Goal: Task Accomplishment & Management: Manage account settings

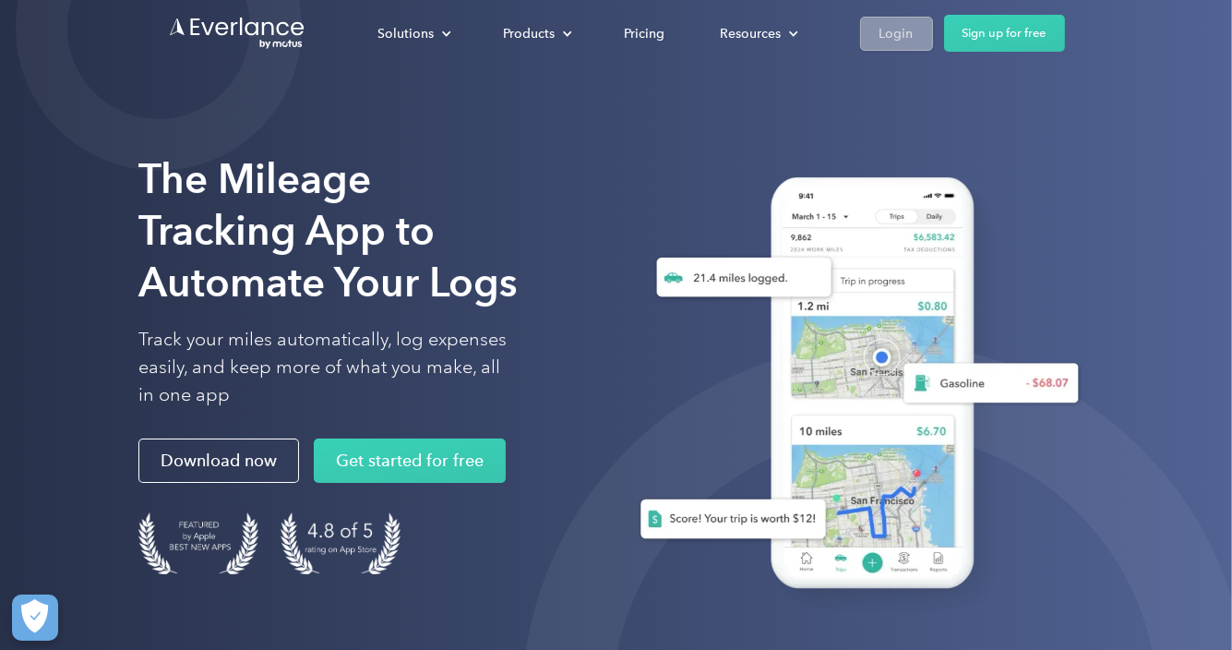
click at [901, 29] on div "Login" at bounding box center [896, 33] width 34 height 23
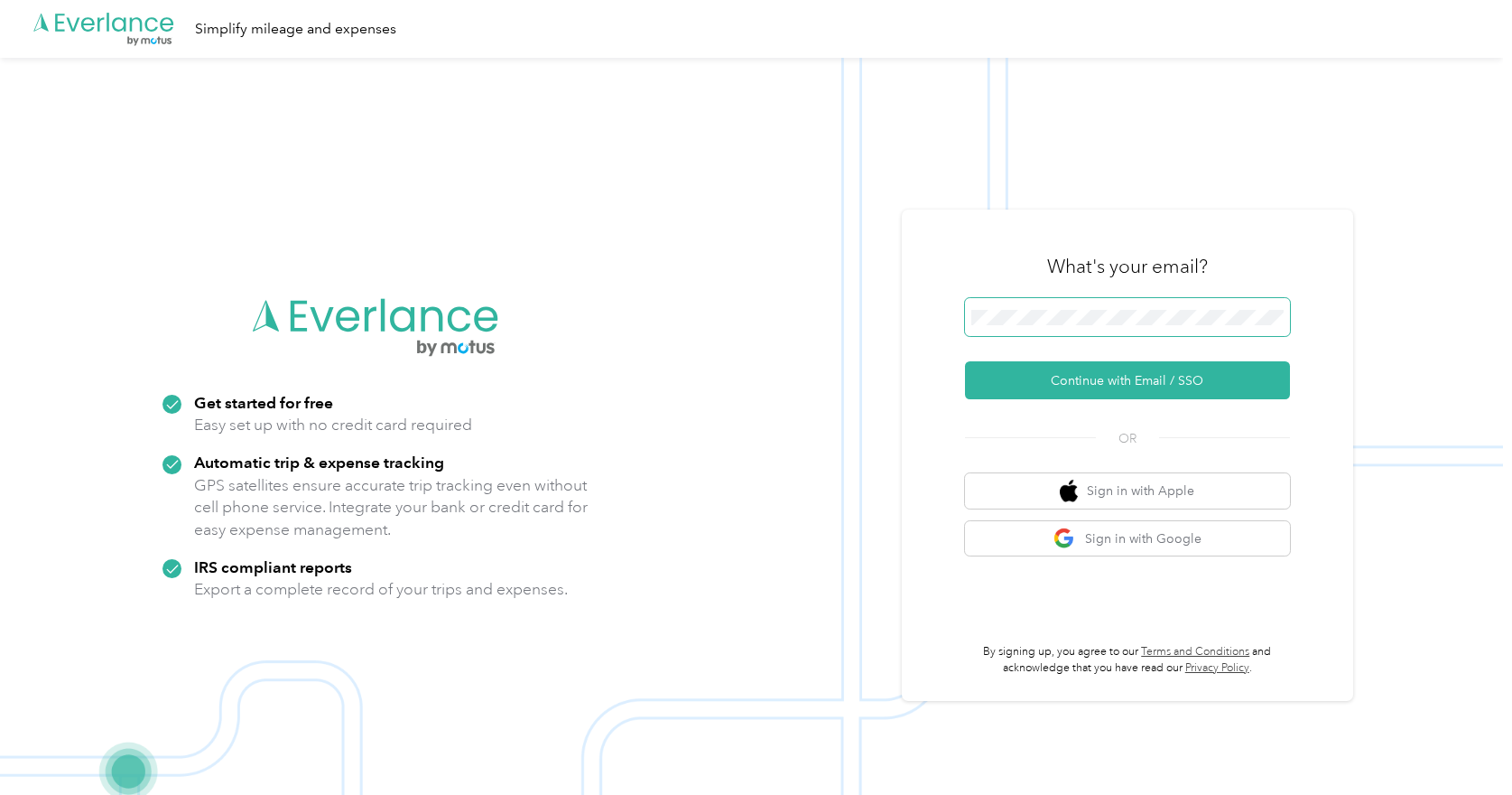
click at [1044, 332] on span at bounding box center [1127, 316] width 325 height 38
click at [1125, 377] on button "Continue with Email / SSO" at bounding box center [1127, 380] width 325 height 38
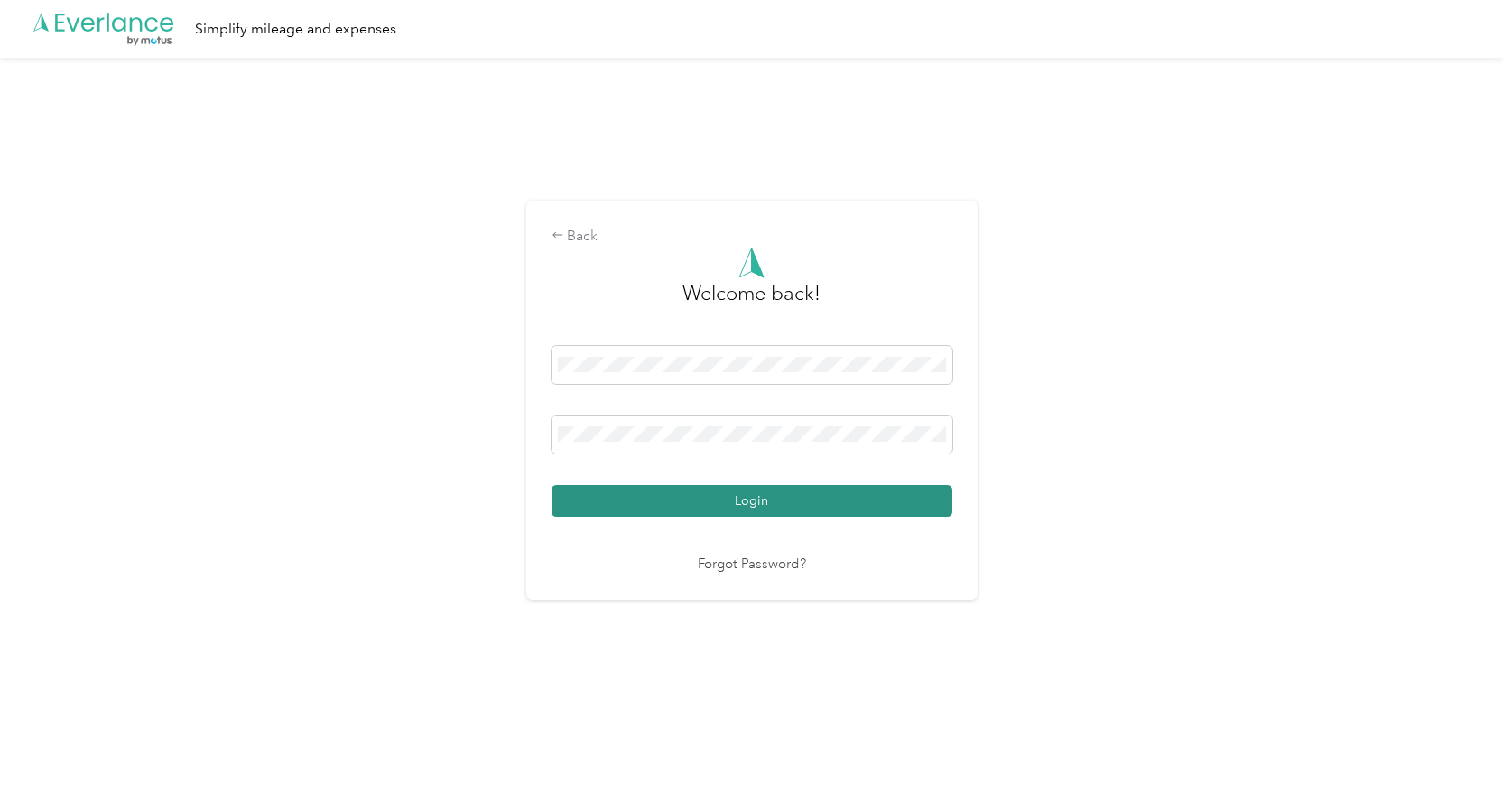
click at [617, 503] on button "Login" at bounding box center [753, 500] width 401 height 31
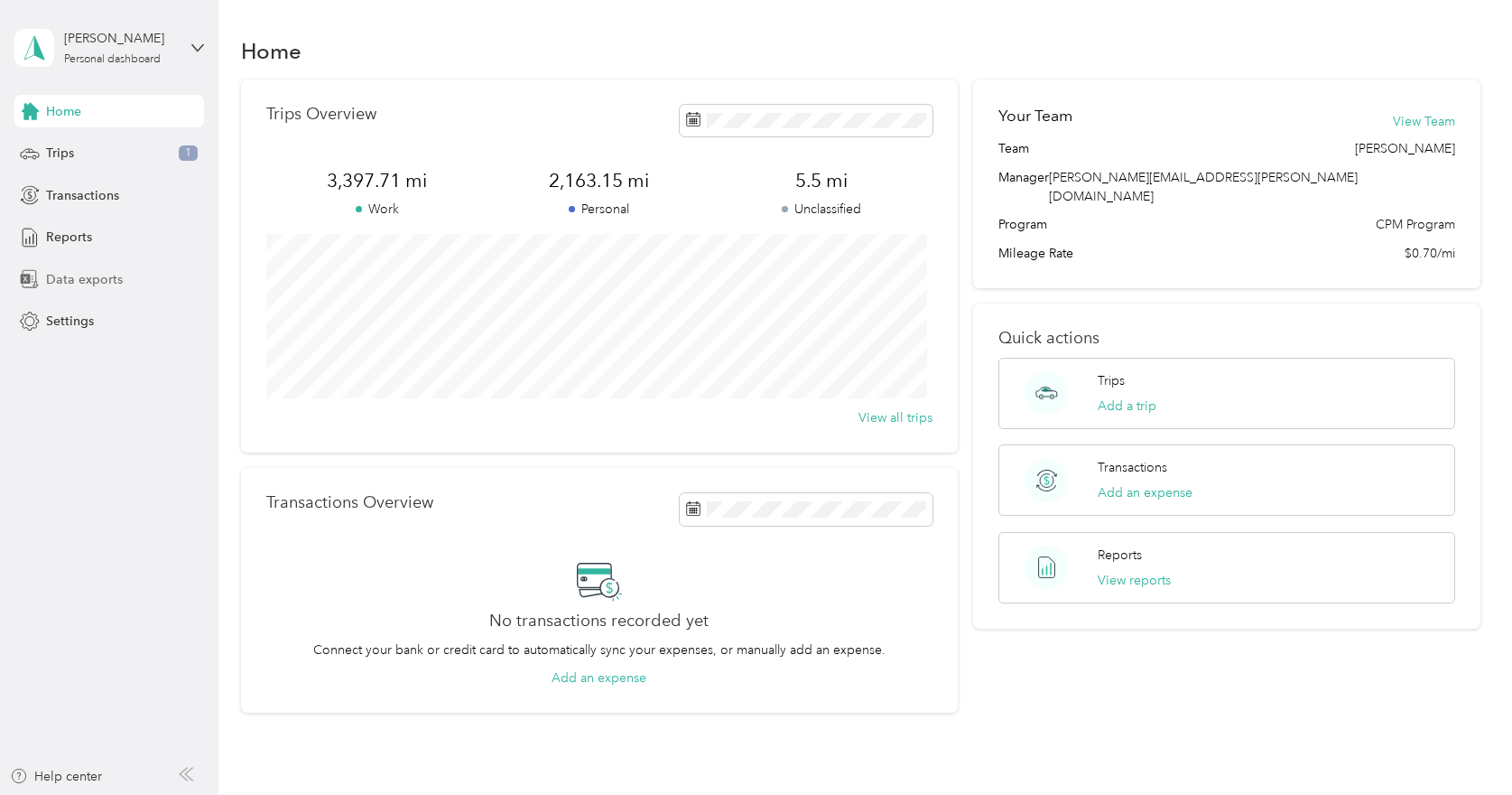
click at [101, 271] on span "Data exports" at bounding box center [84, 279] width 76 height 19
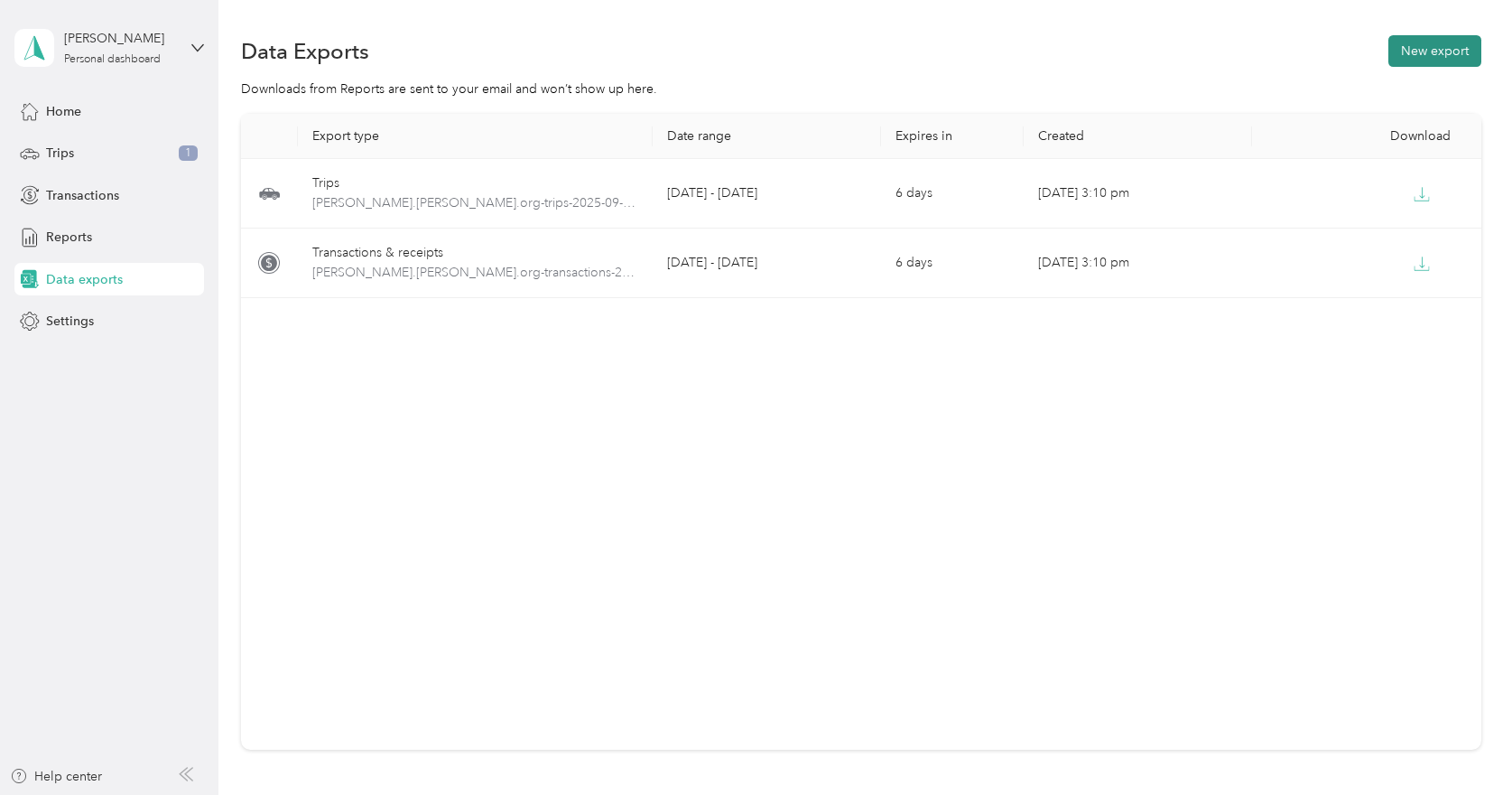
click at [1405, 54] on button "New export" at bounding box center [1435, 51] width 93 height 31
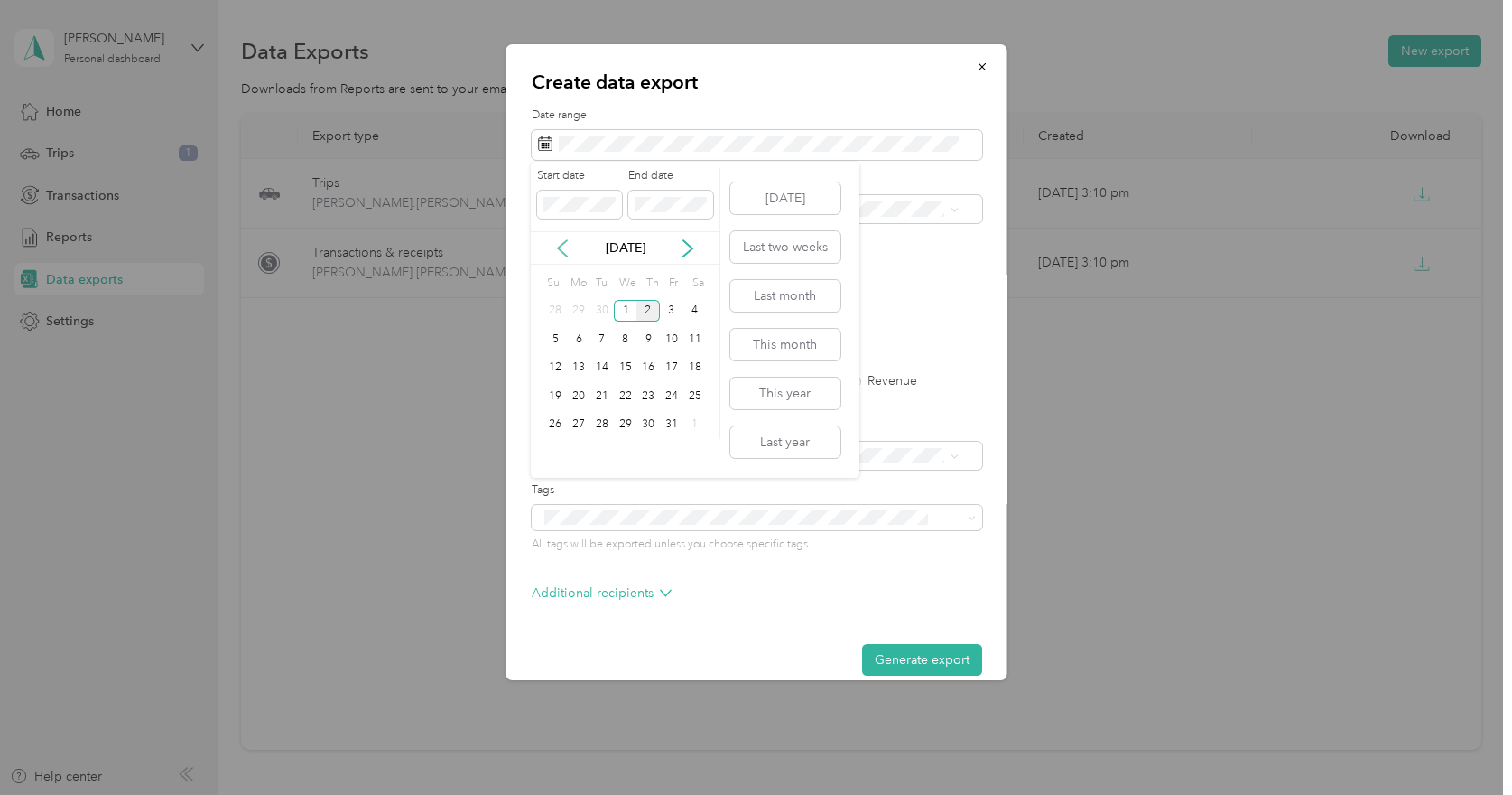
click at [559, 250] on icon at bounding box center [563, 248] width 18 height 18
click at [582, 308] on div "1" at bounding box center [578, 310] width 23 height 23
click at [601, 419] on div "30" at bounding box center [602, 425] width 23 height 23
click at [595, 295] on div "Personal" at bounding box center [747, 304] width 408 height 19
click at [668, 313] on label "PDF" at bounding box center [682, 315] width 43 height 13
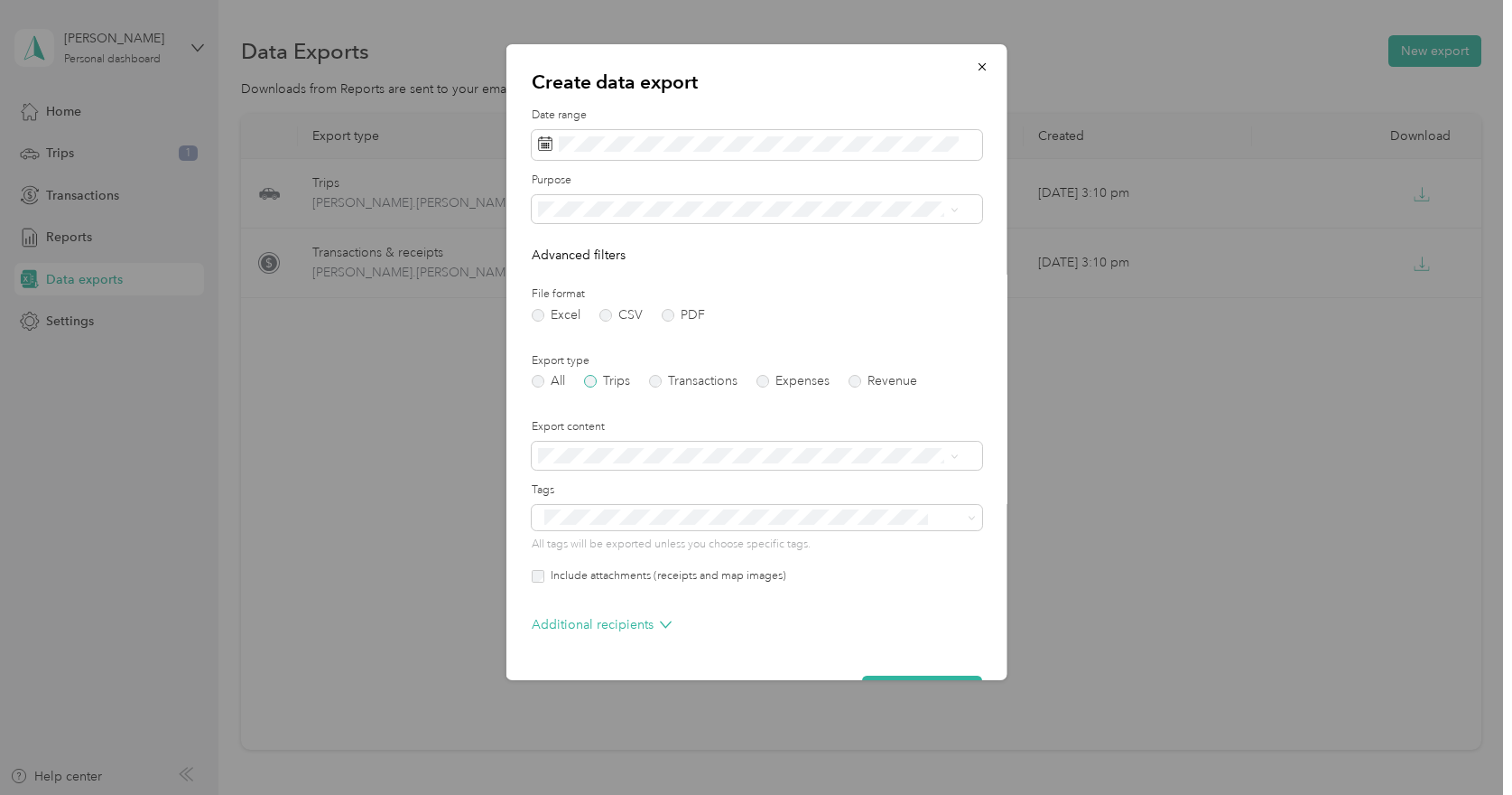
click at [597, 383] on label "Trips" at bounding box center [606, 381] width 46 height 13
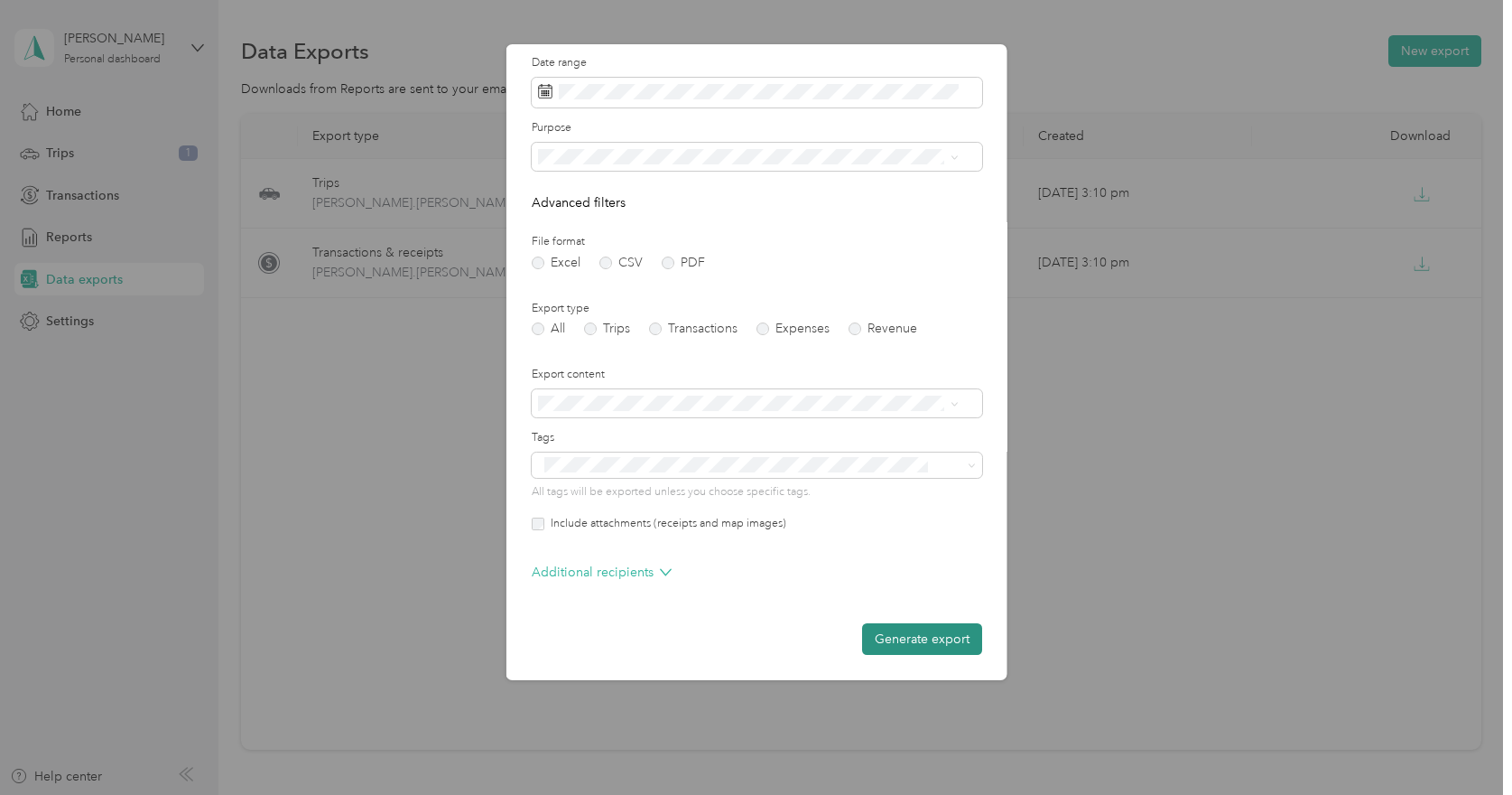
click at [916, 629] on button "Generate export" at bounding box center [921, 639] width 120 height 31
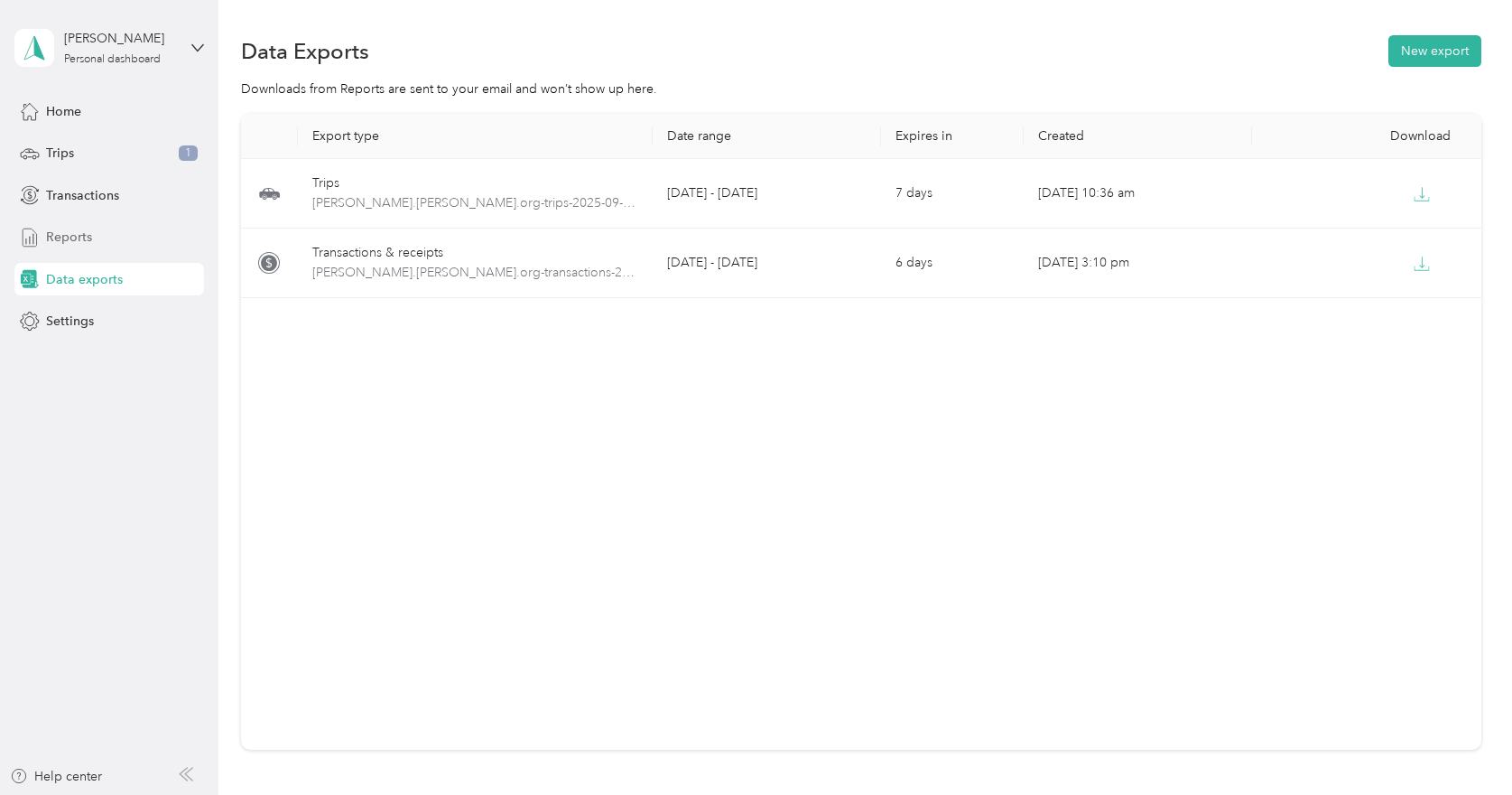
click at [64, 234] on span "Reports" at bounding box center [69, 236] width 46 height 19
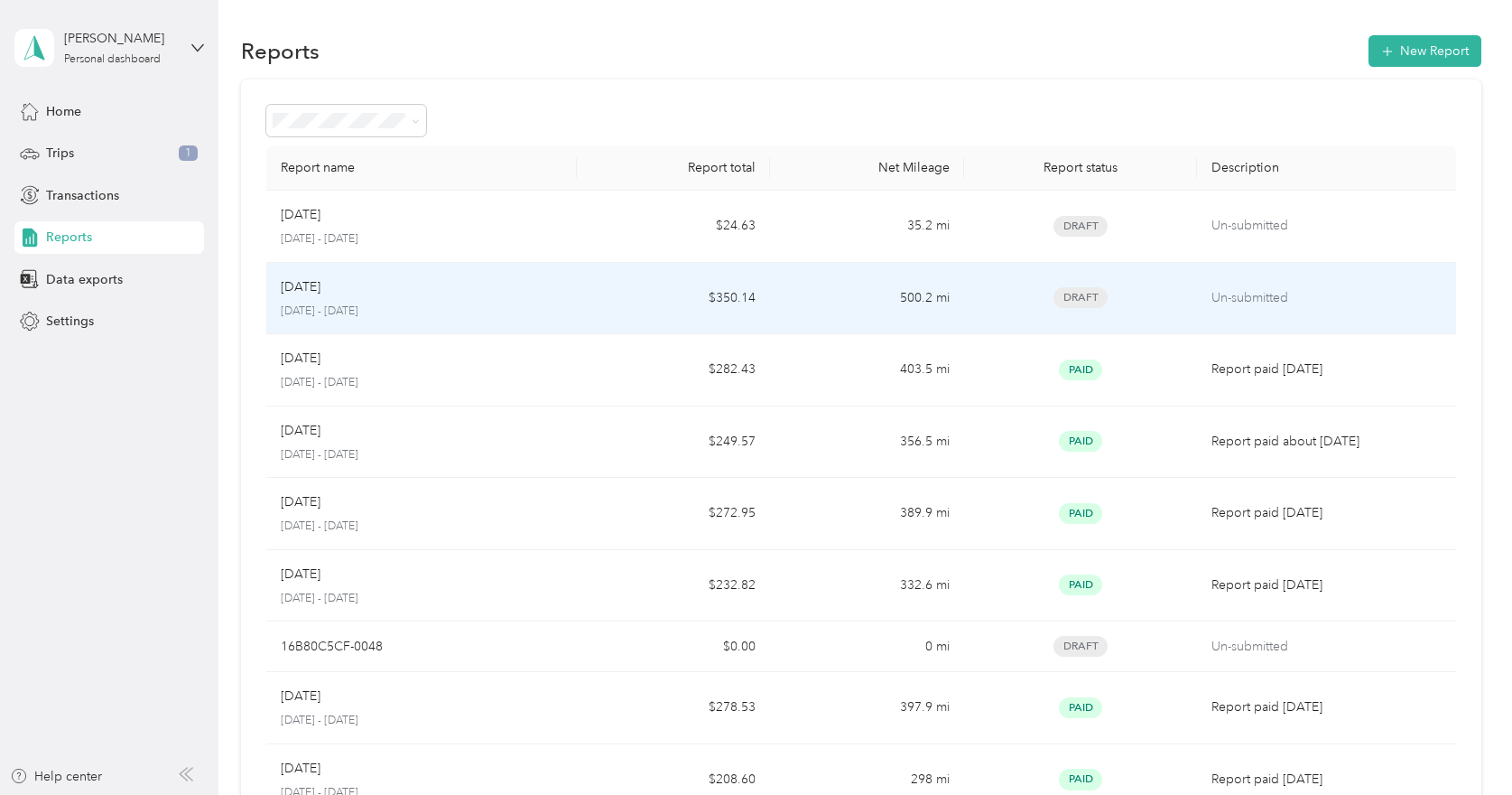
click at [473, 286] on div "Sep 2025" at bounding box center [422, 287] width 282 height 20
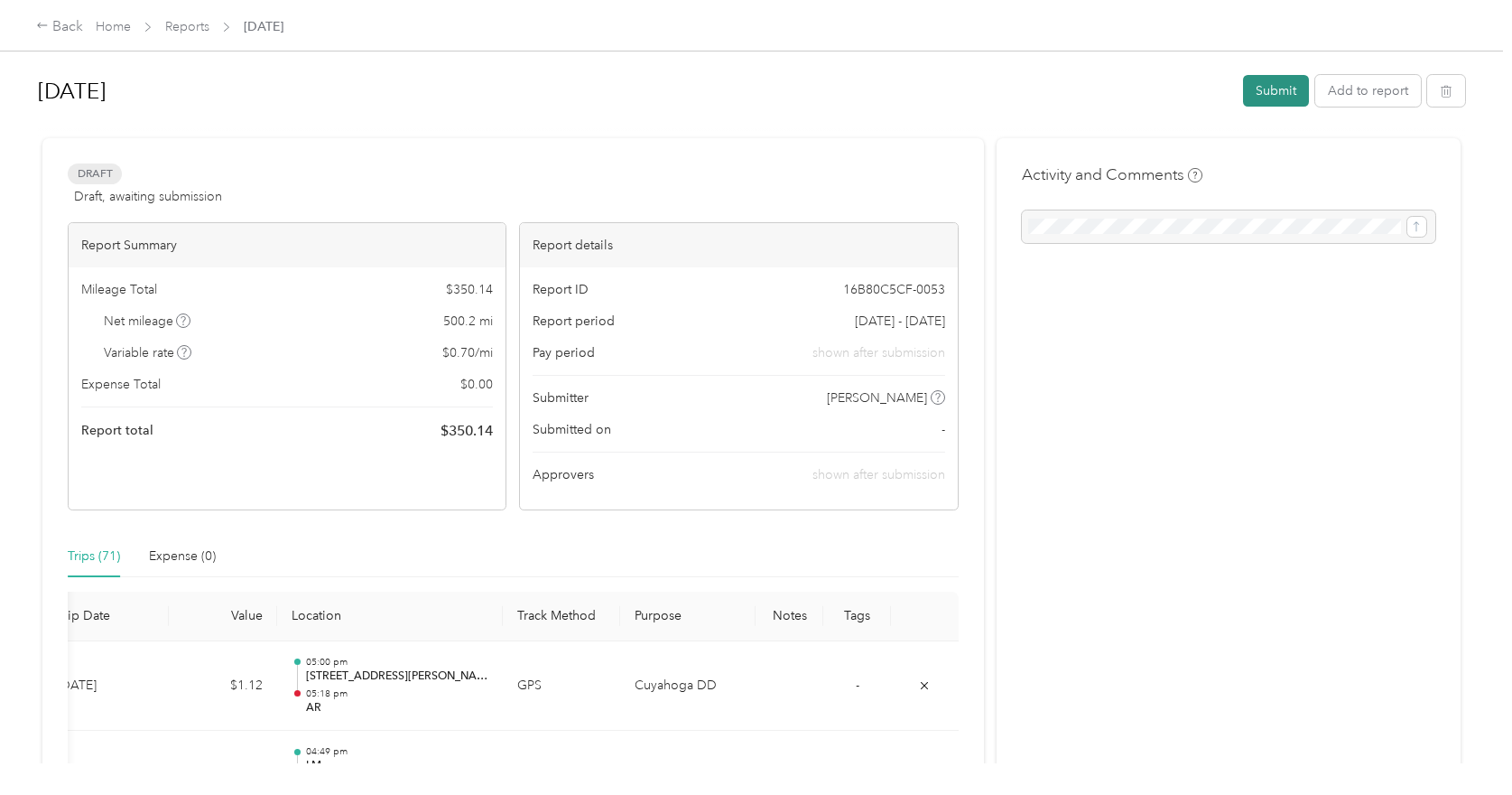
click at [1262, 91] on button "Submit" at bounding box center [1275, 91] width 66 height 31
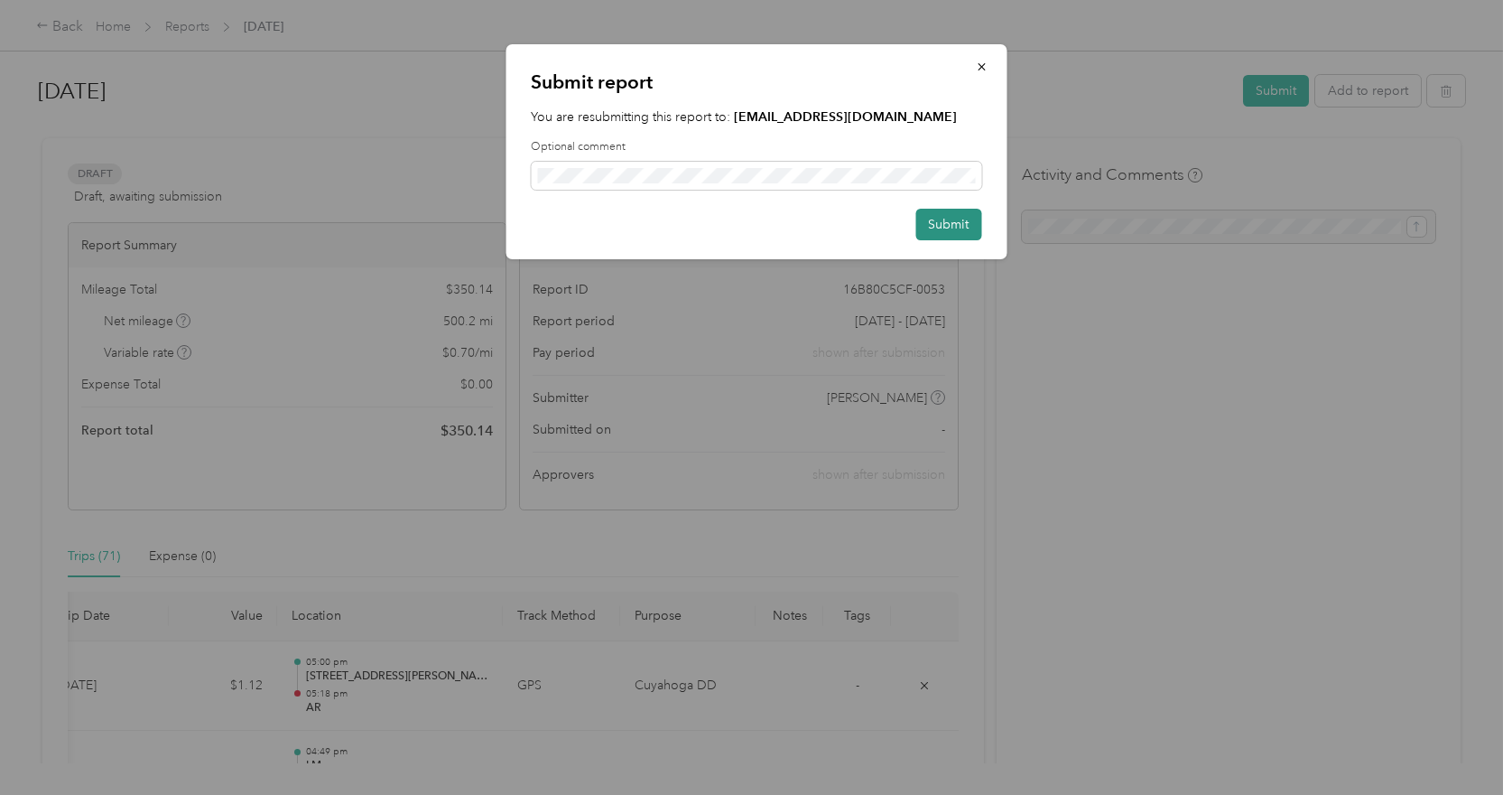
click at [947, 222] on button "Submit" at bounding box center [948, 224] width 66 height 31
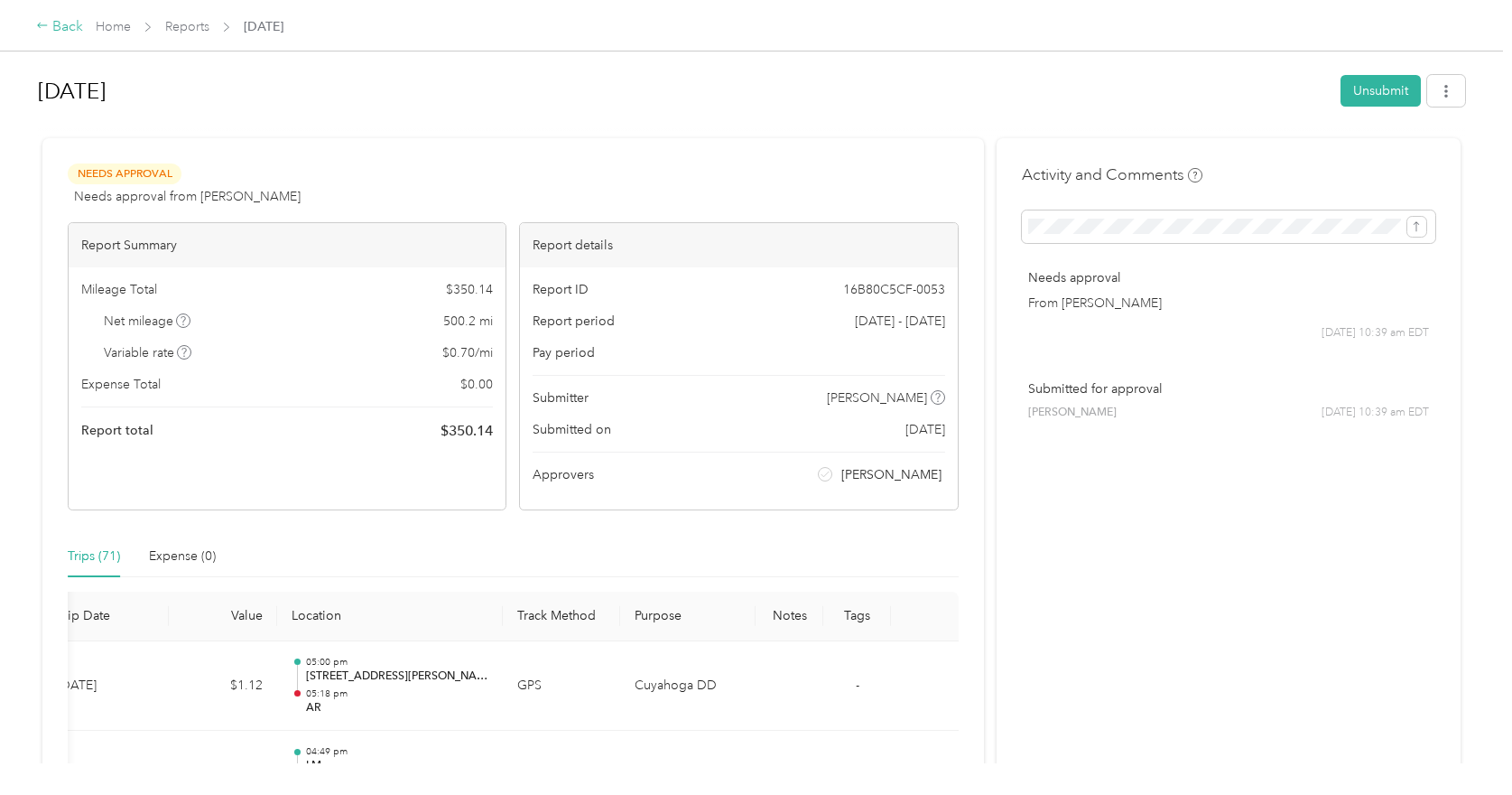
click at [53, 29] on div "Back" at bounding box center [60, 27] width 47 height 22
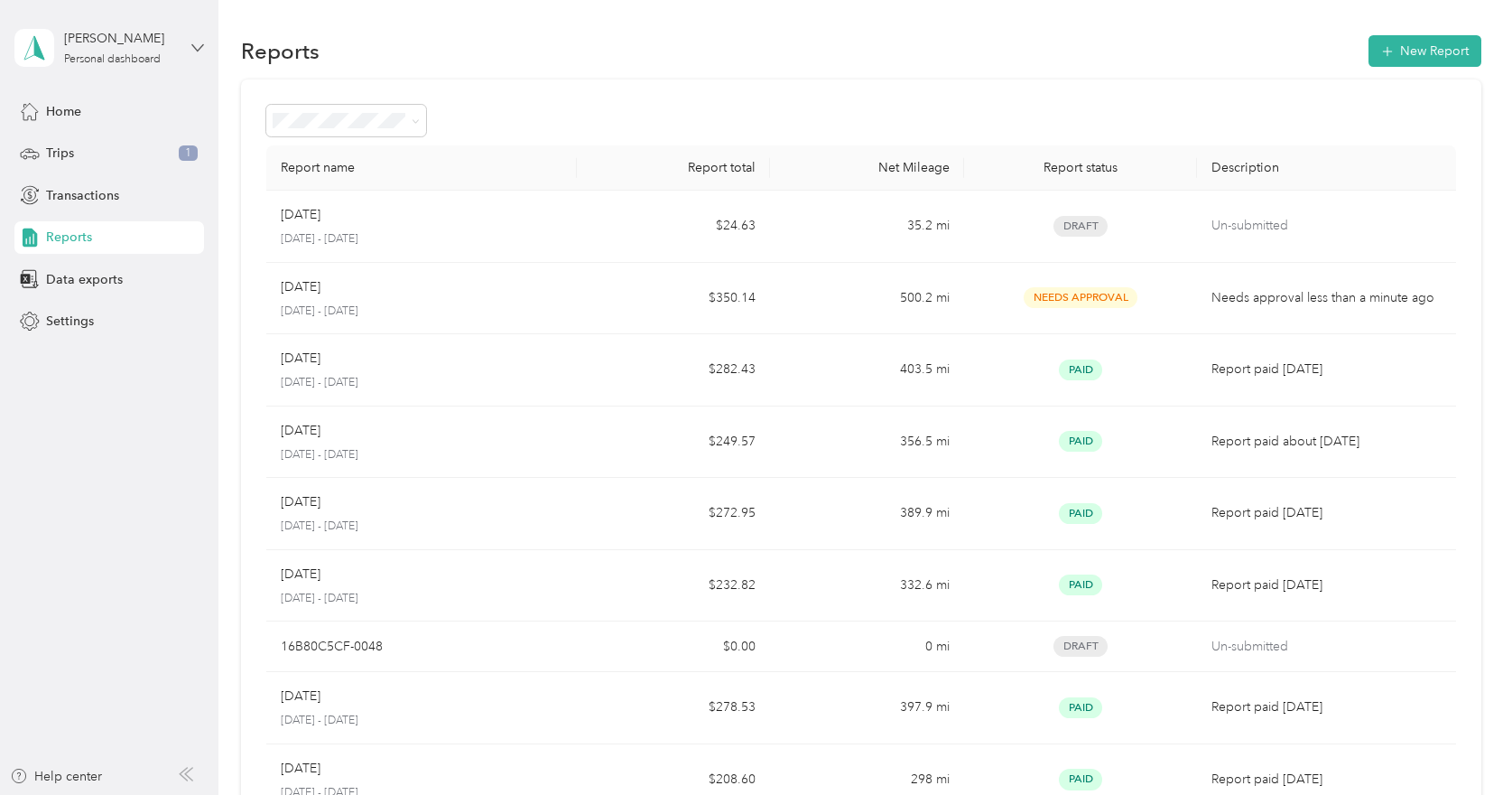
click at [194, 41] on icon at bounding box center [198, 47] width 13 height 13
click at [95, 149] on div "Log out" at bounding box center [306, 141] width 559 height 31
